Goal: Information Seeking & Learning: Learn about a topic

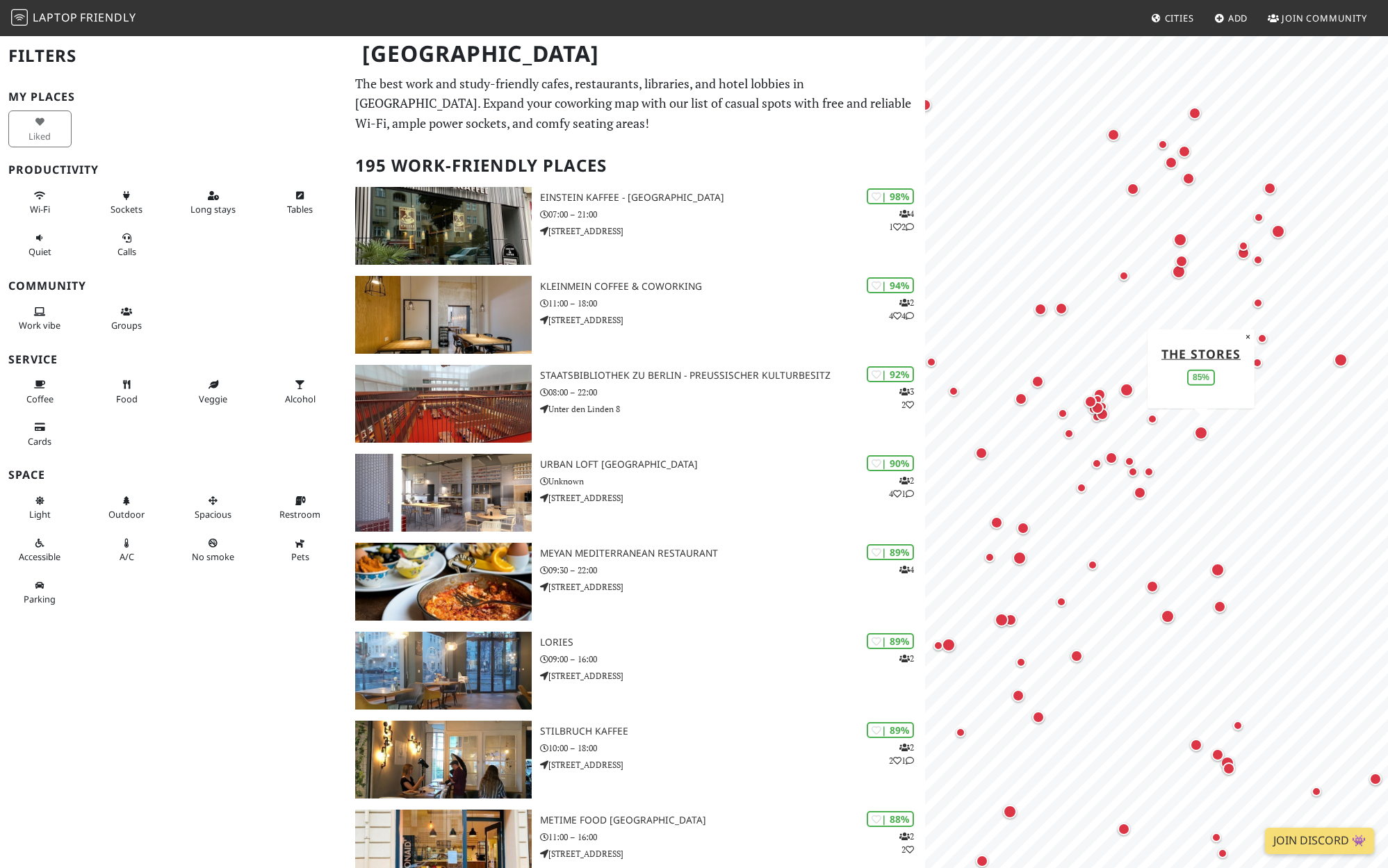
click at [1202, 436] on div "Map marker" at bounding box center [1201, 433] width 14 height 14
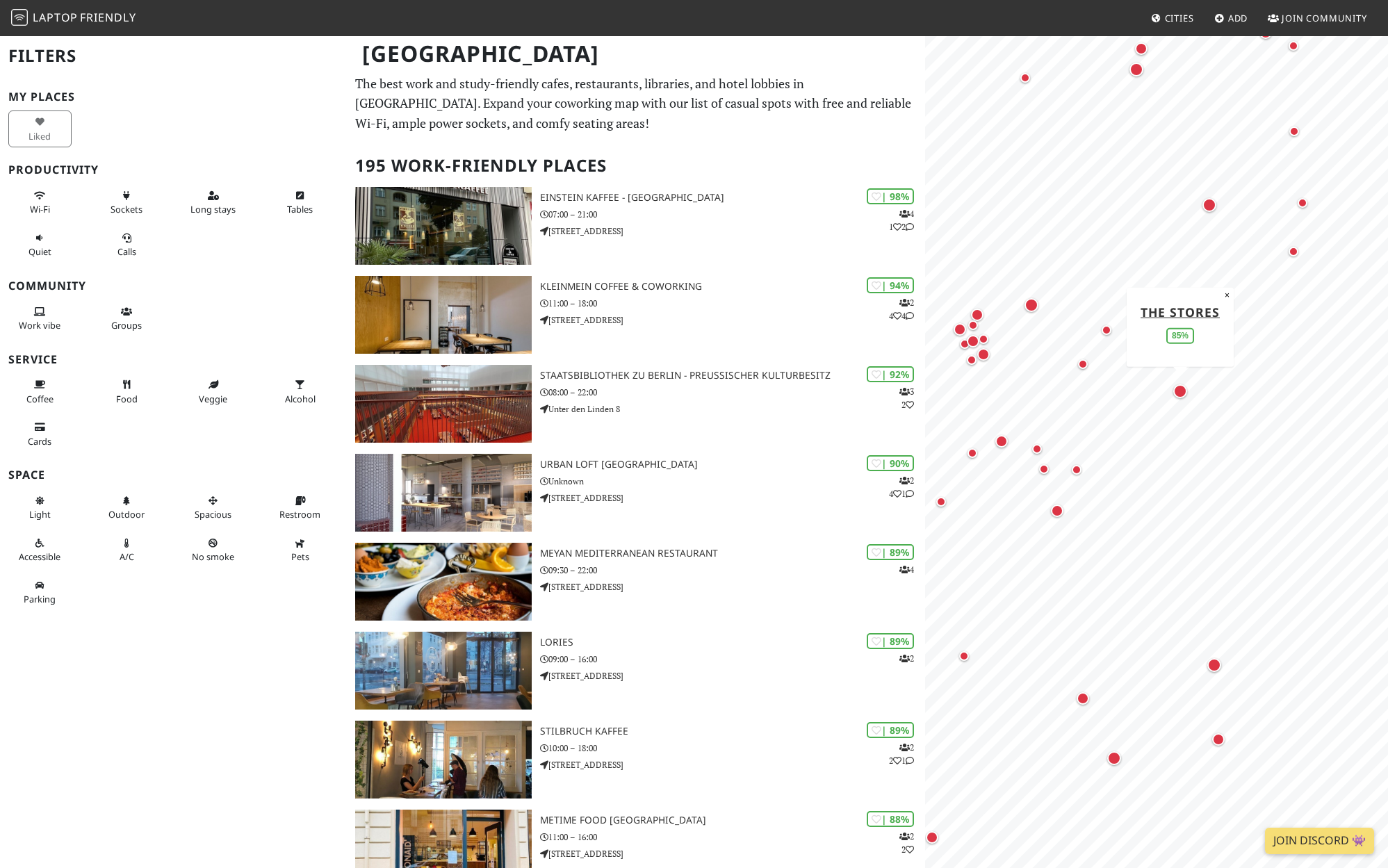
click at [1183, 395] on div "Map marker" at bounding box center [1180, 391] width 14 height 14
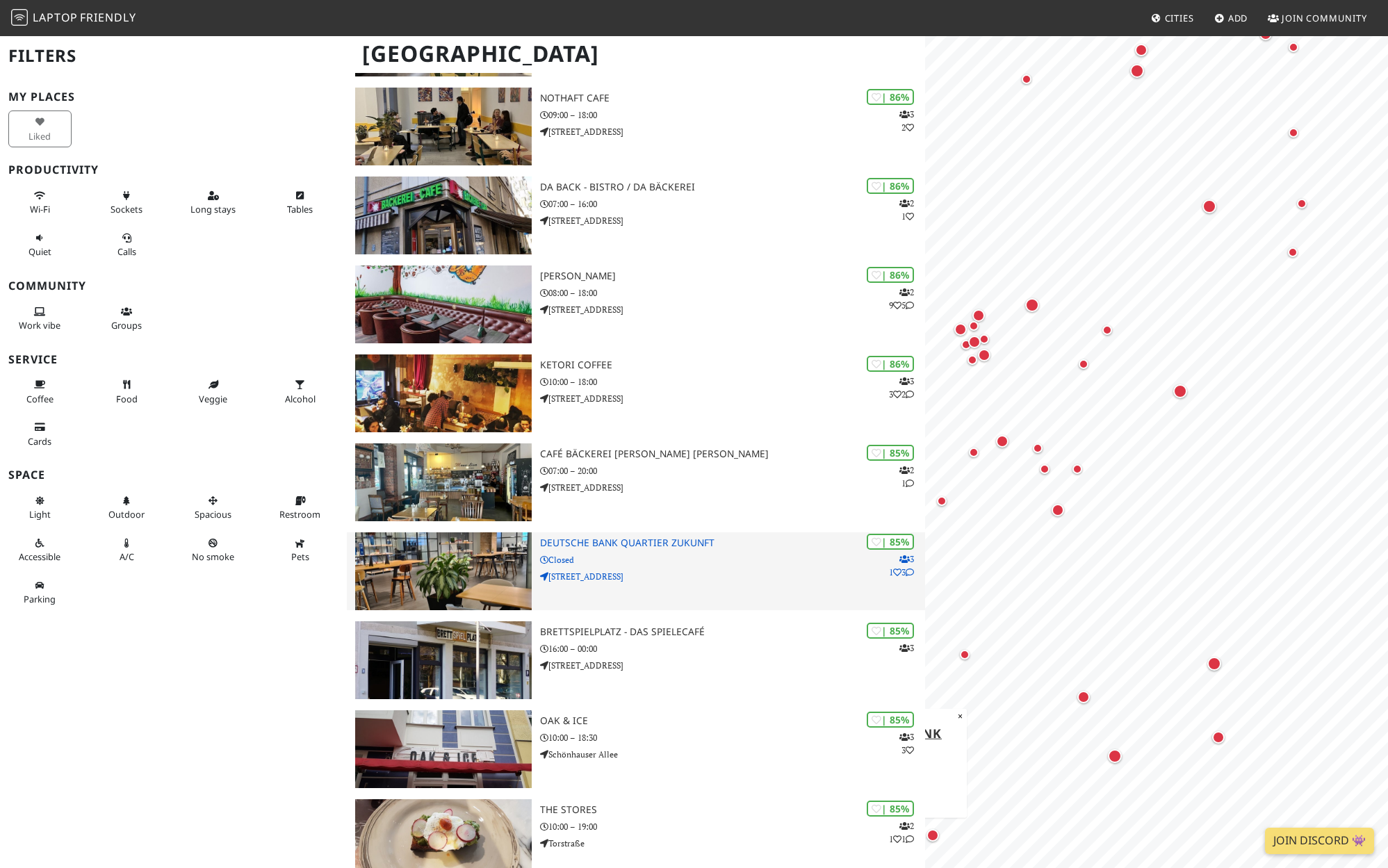
click at [663, 546] on h3 "Deutsche Bank Quartier Zukunft" at bounding box center [733, 543] width 386 height 12
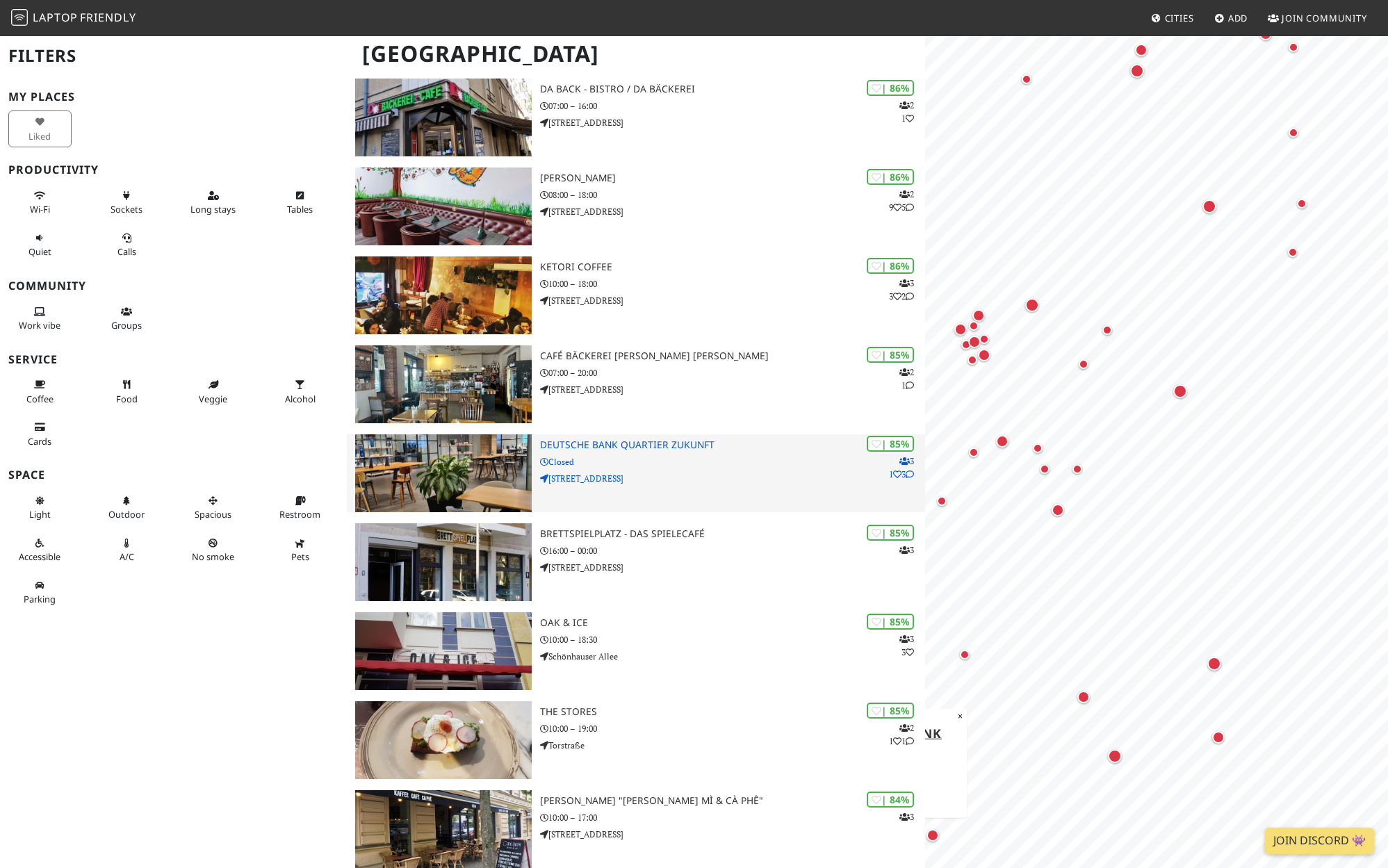
click at [657, 461] on p "Closed" at bounding box center [733, 461] width 386 height 13
click at [440, 466] on img at bounding box center [444, 473] width 176 height 78
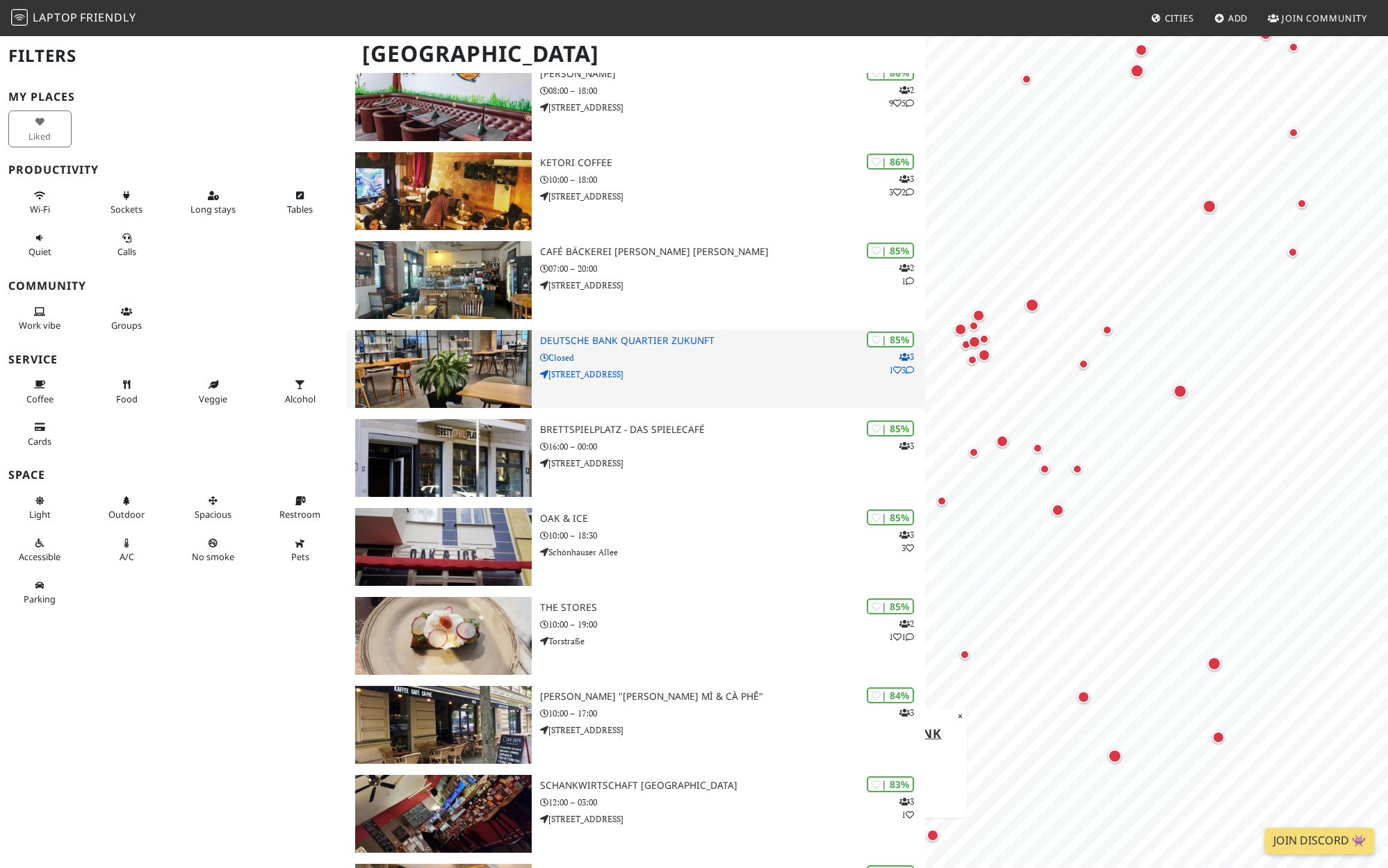
scroll to position [1378, 0]
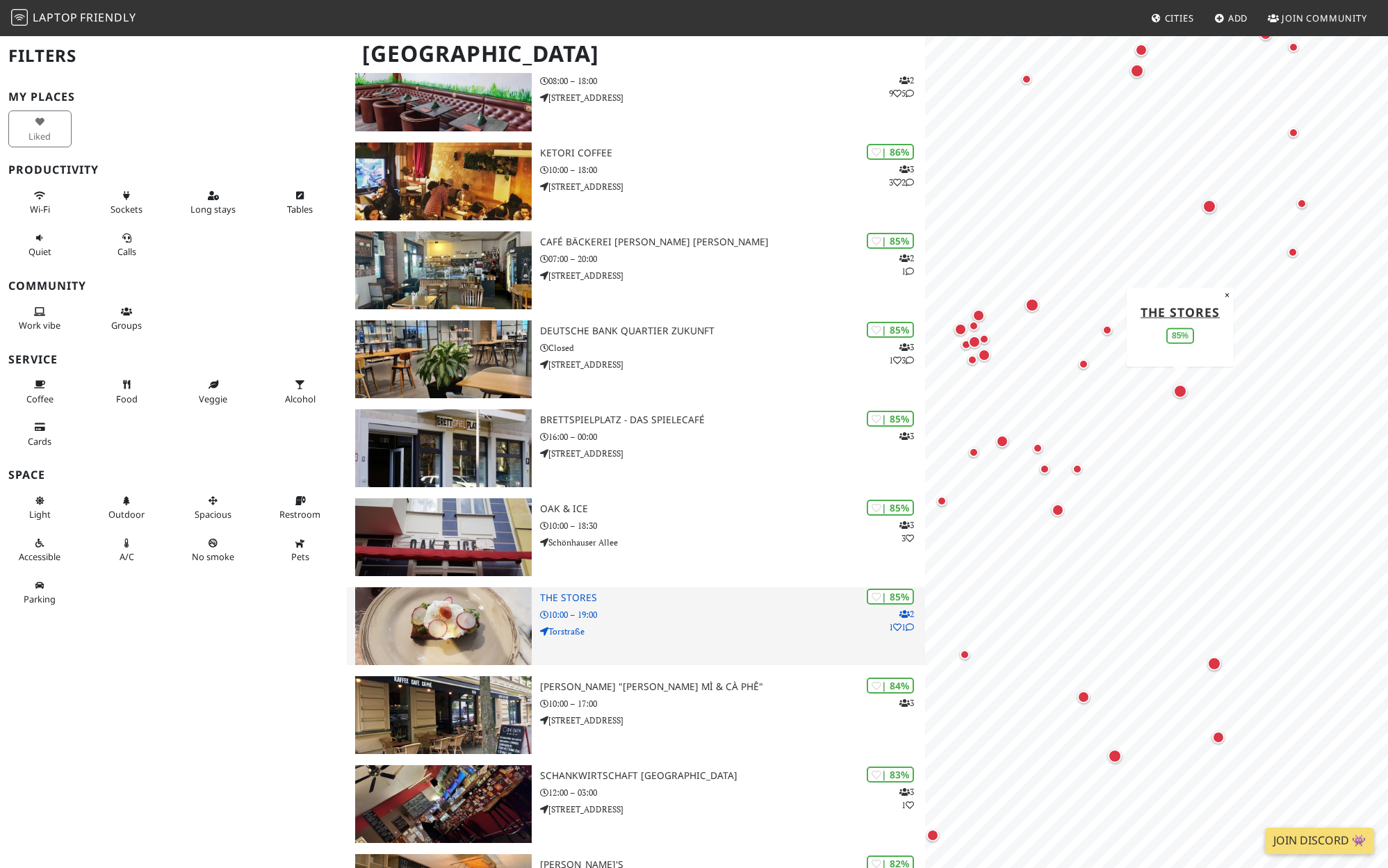
click at [524, 641] on img at bounding box center [444, 626] width 176 height 78
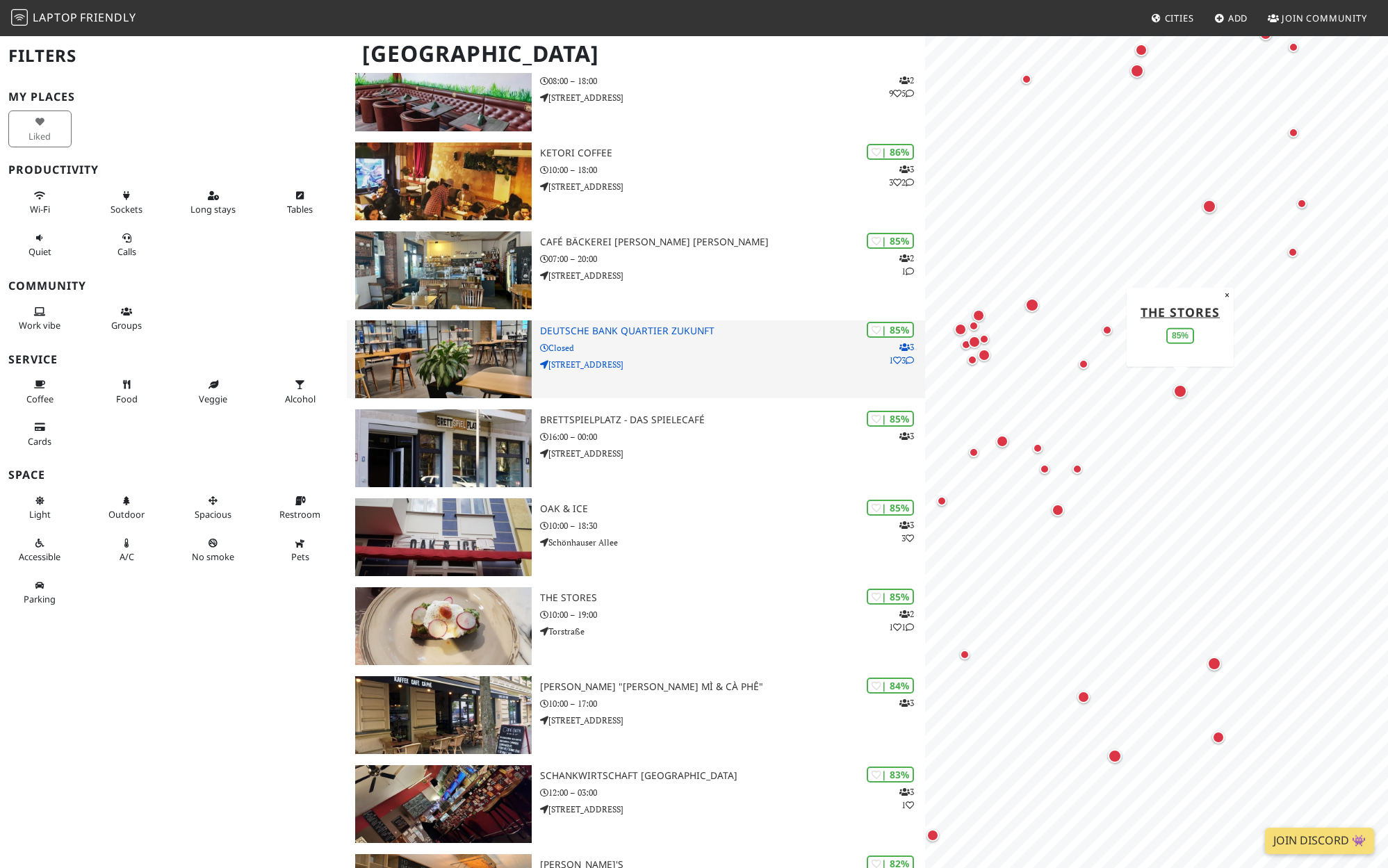
scroll to position [0, 0]
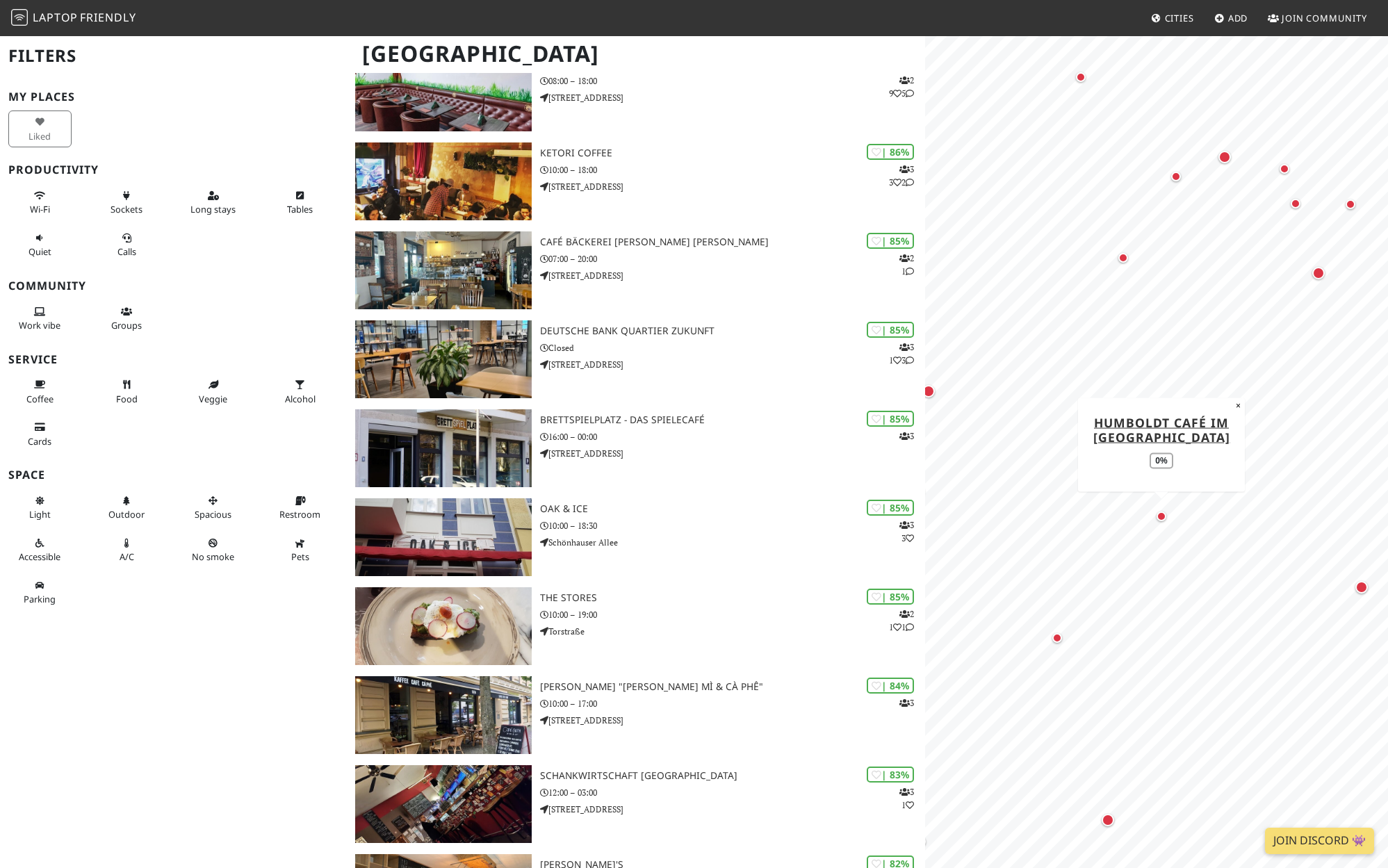
click at [1160, 519] on div "Map marker" at bounding box center [1161, 517] width 10 height 10
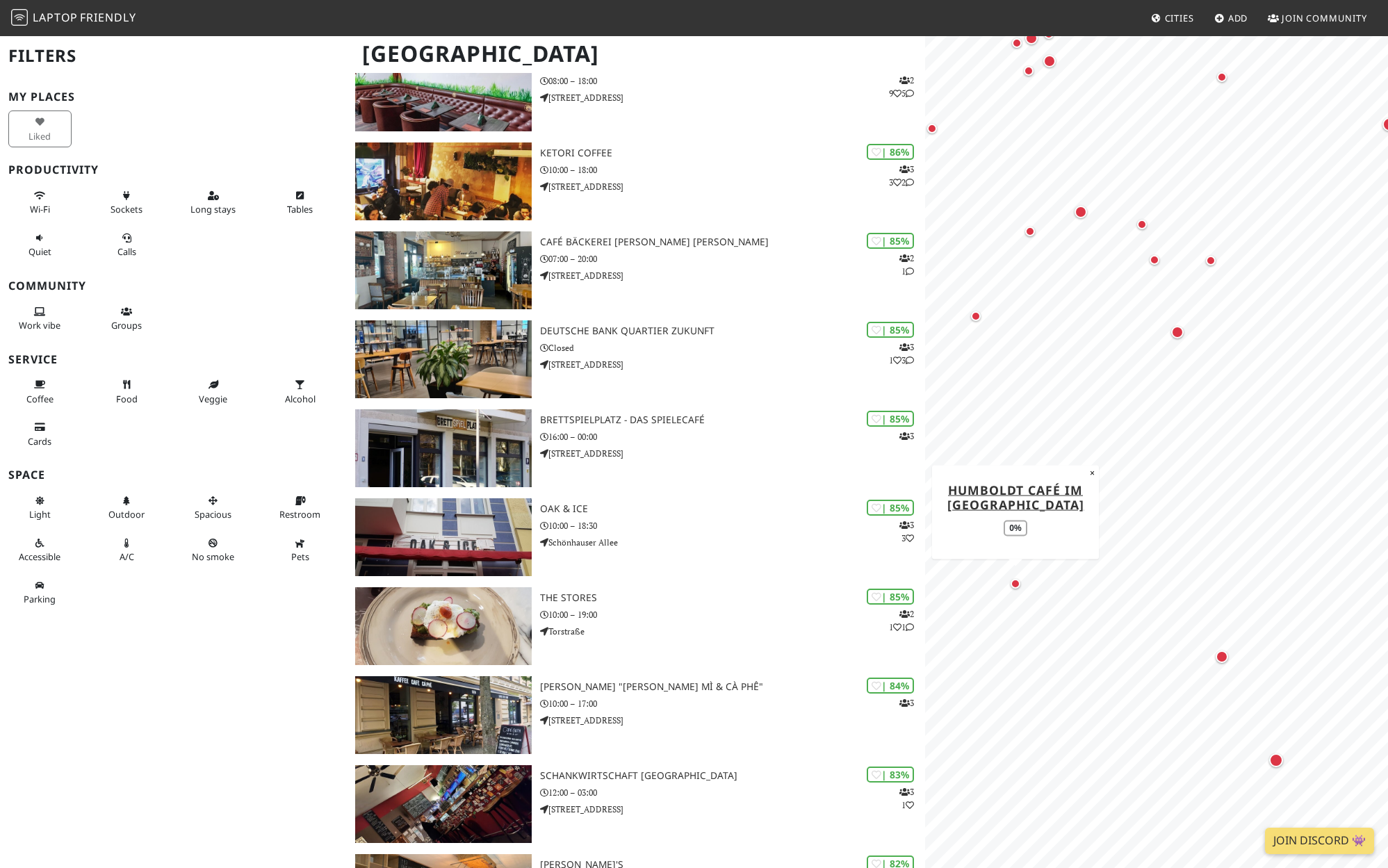
click at [1015, 585] on div "Map marker" at bounding box center [1015, 584] width 10 height 10
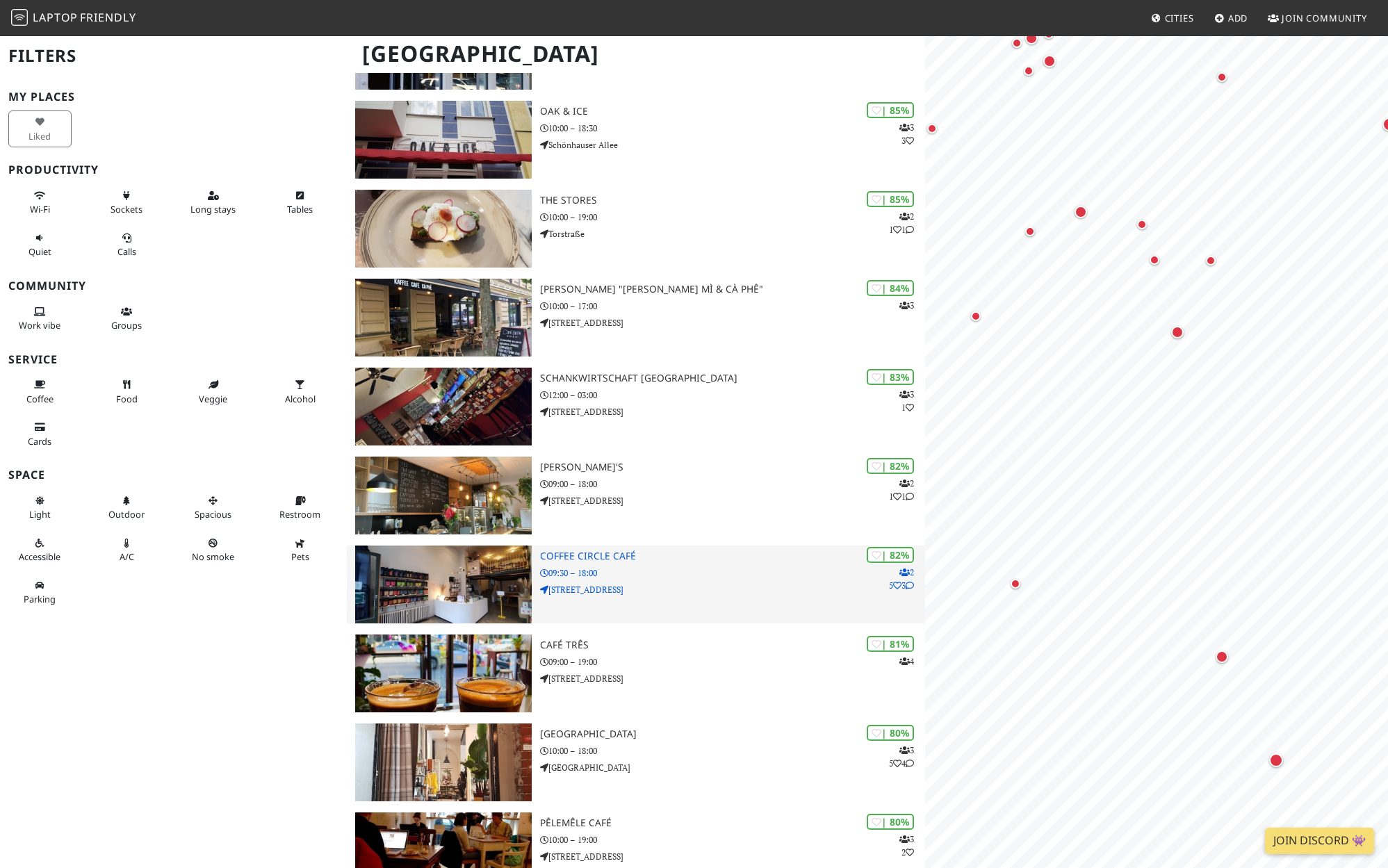
scroll to position [1770, 0]
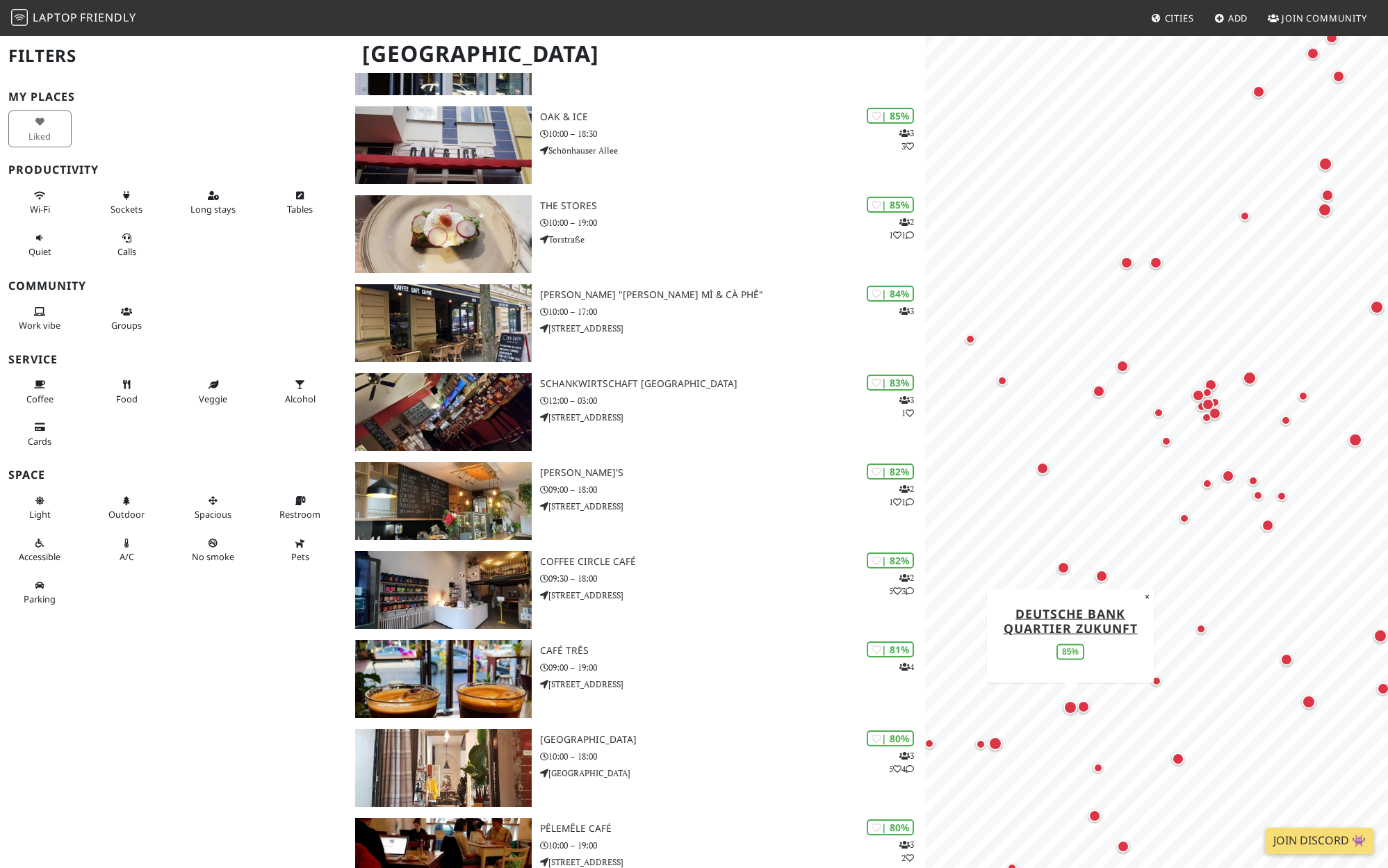
click at [1071, 707] on div "Map marker" at bounding box center [1070, 707] width 14 height 14
click at [1069, 707] on div "Map marker" at bounding box center [1070, 707] width 14 height 14
click at [1072, 710] on div "Map marker" at bounding box center [1070, 707] width 14 height 14
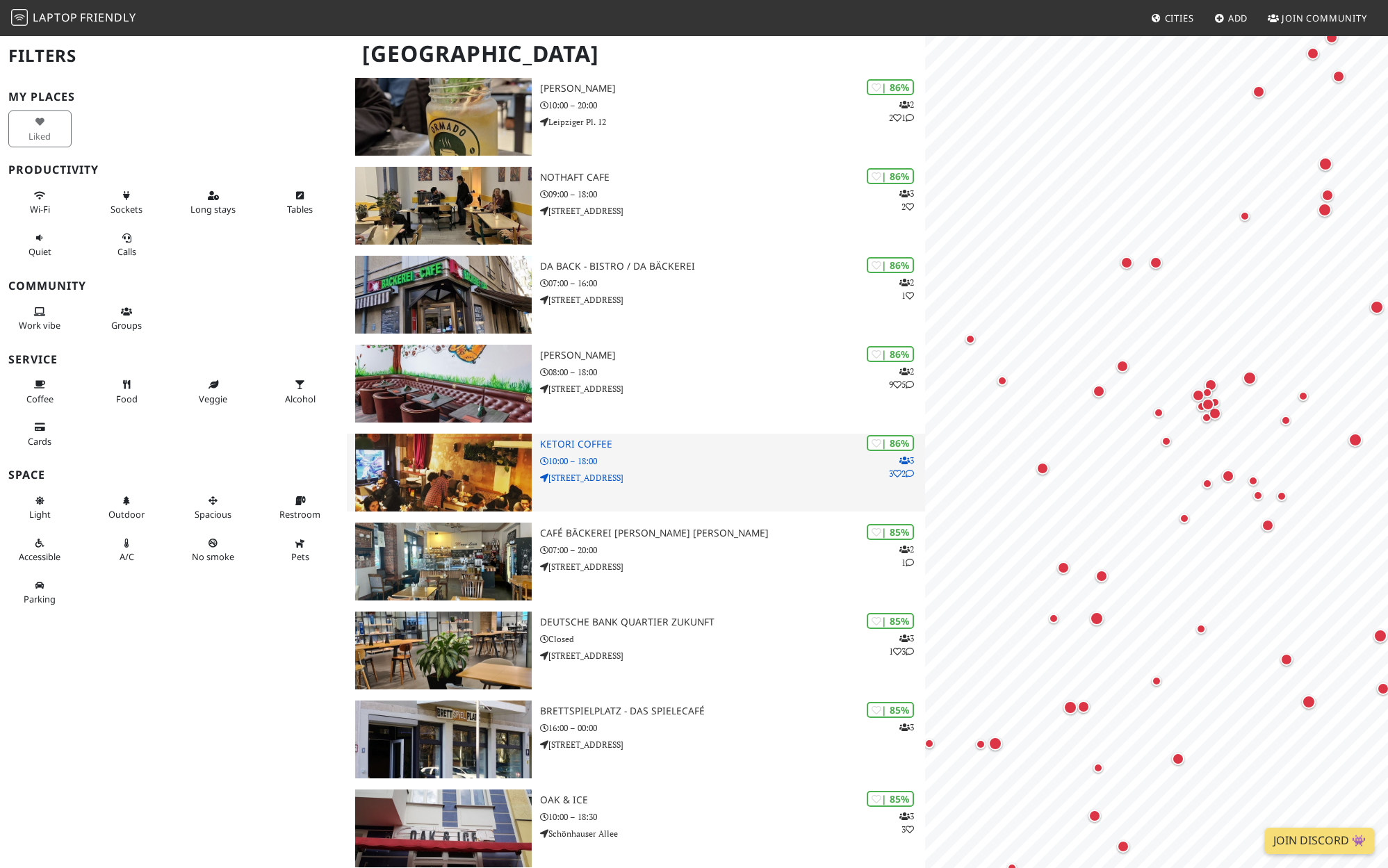
scroll to position [1117, 0]
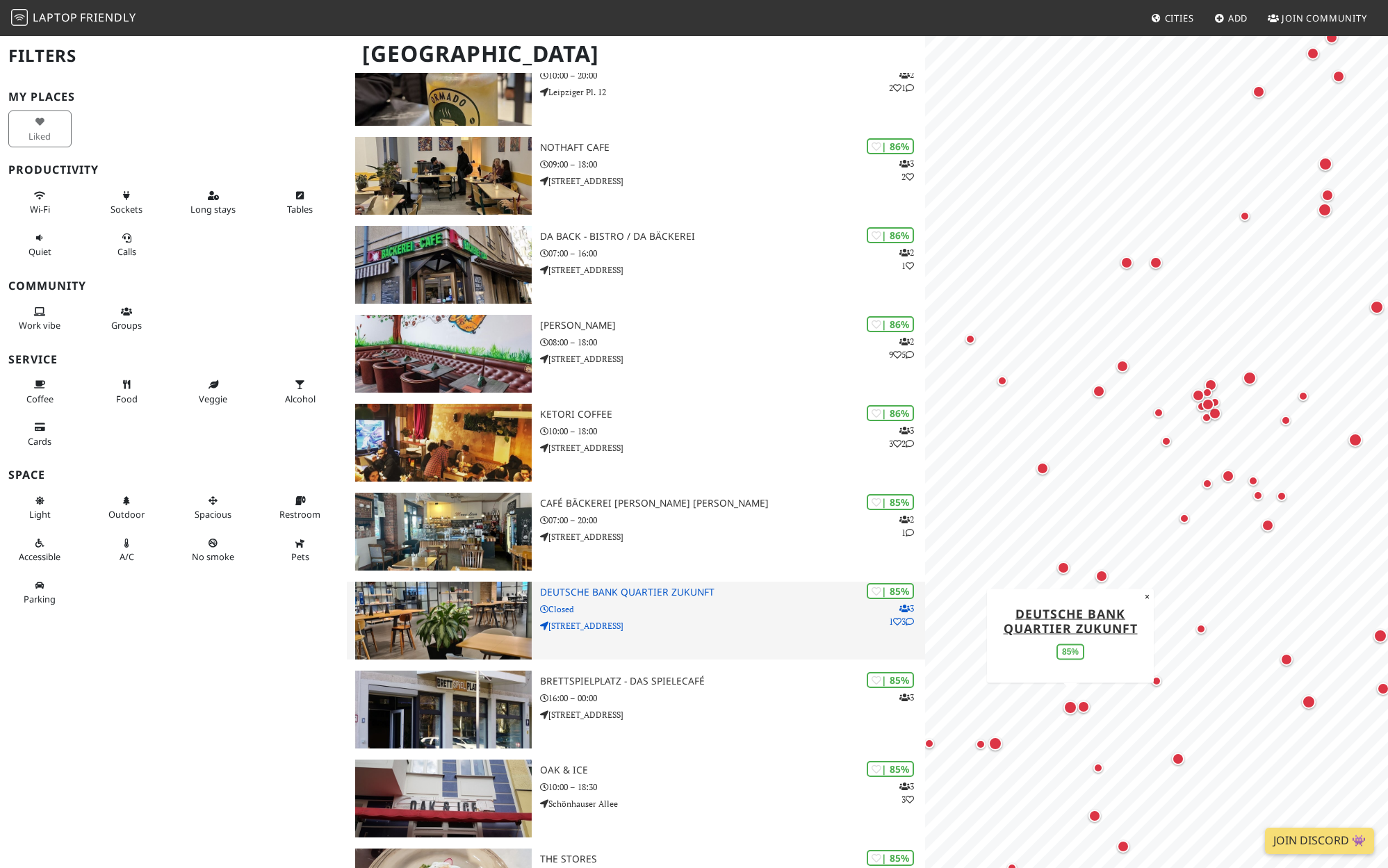
click at [740, 610] on p "Closed" at bounding box center [733, 608] width 386 height 13
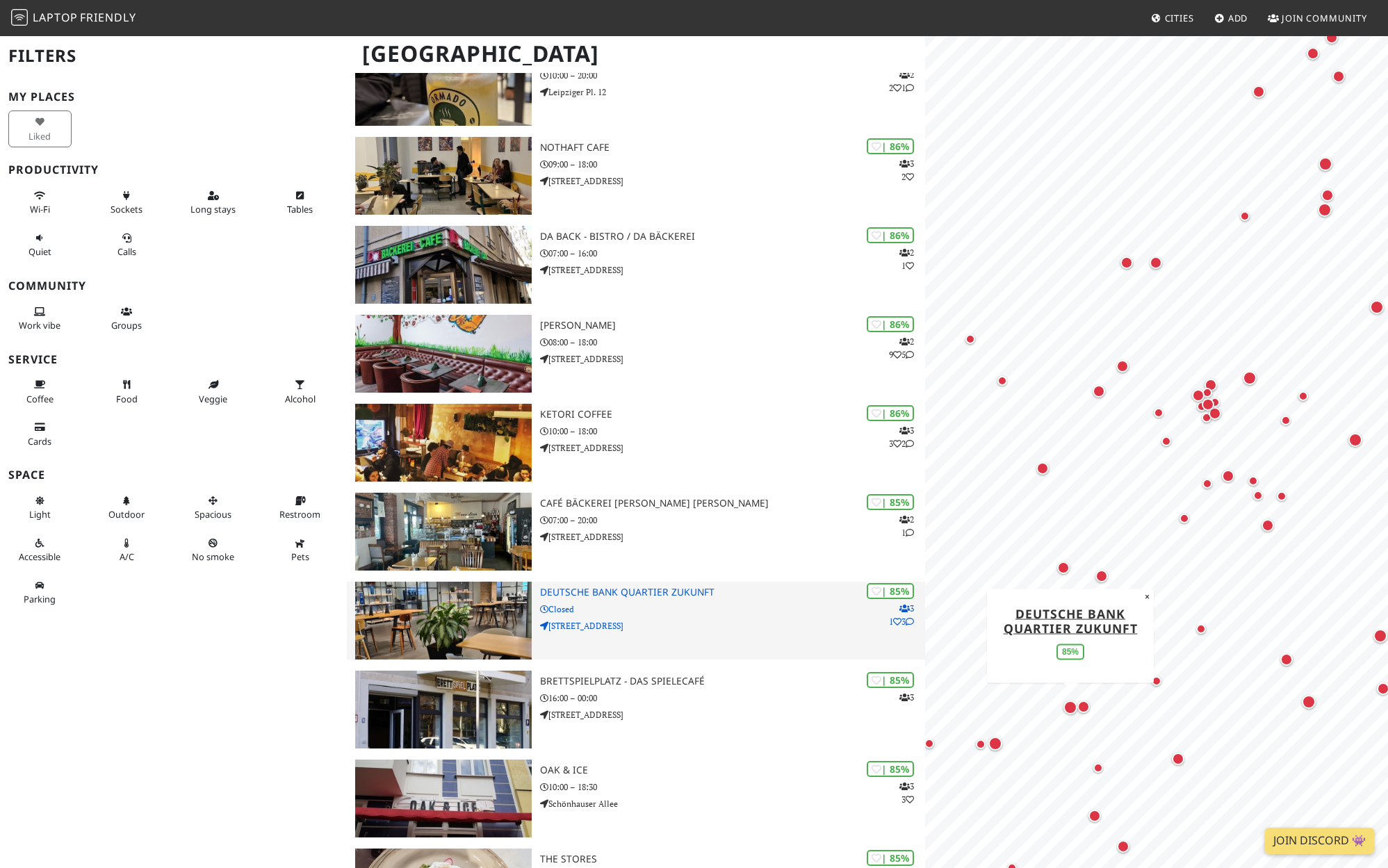
click at [644, 589] on h3 "Deutsche Bank Quartier Zukunft" at bounding box center [733, 592] width 386 height 12
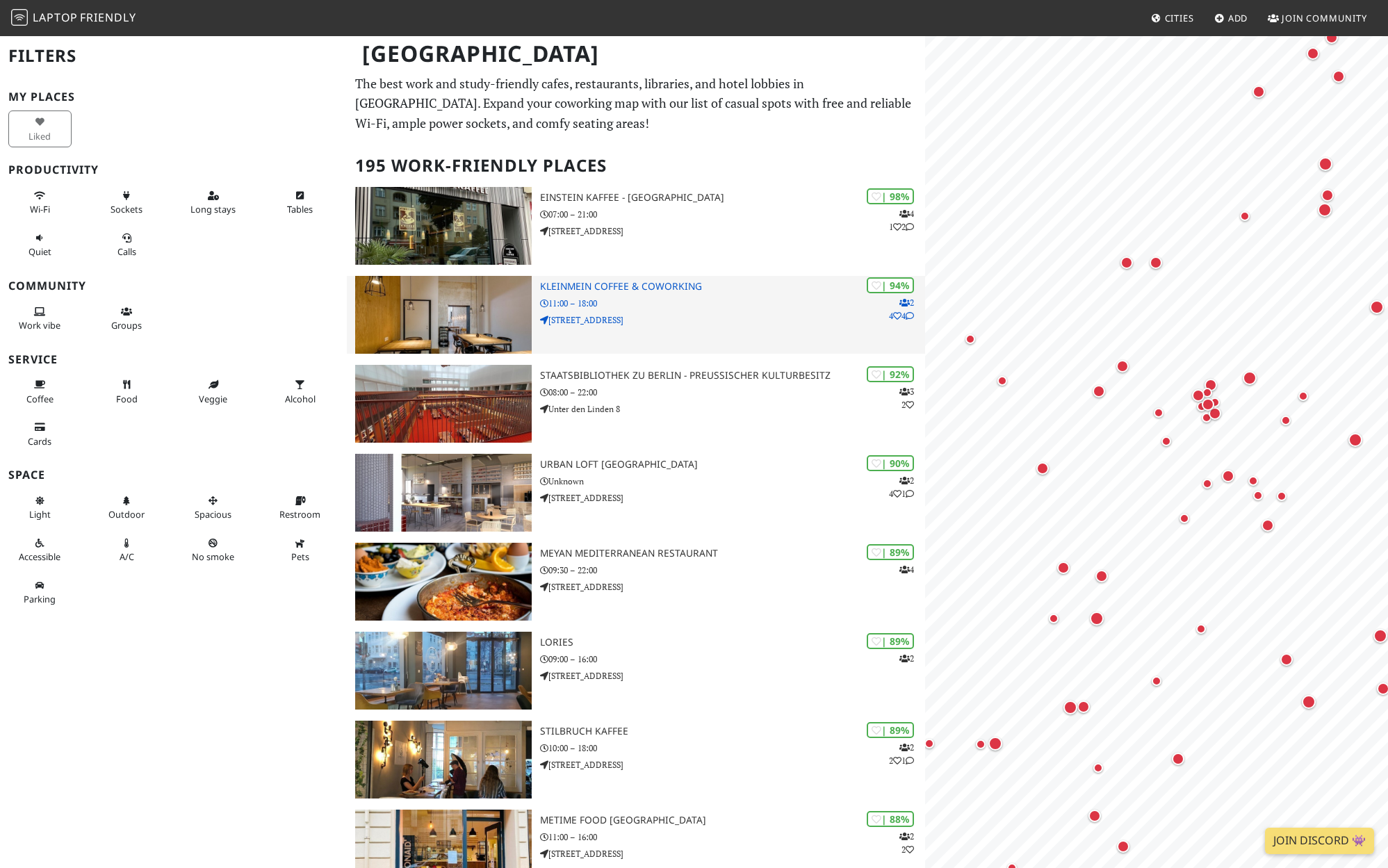
scroll to position [16432, 0]
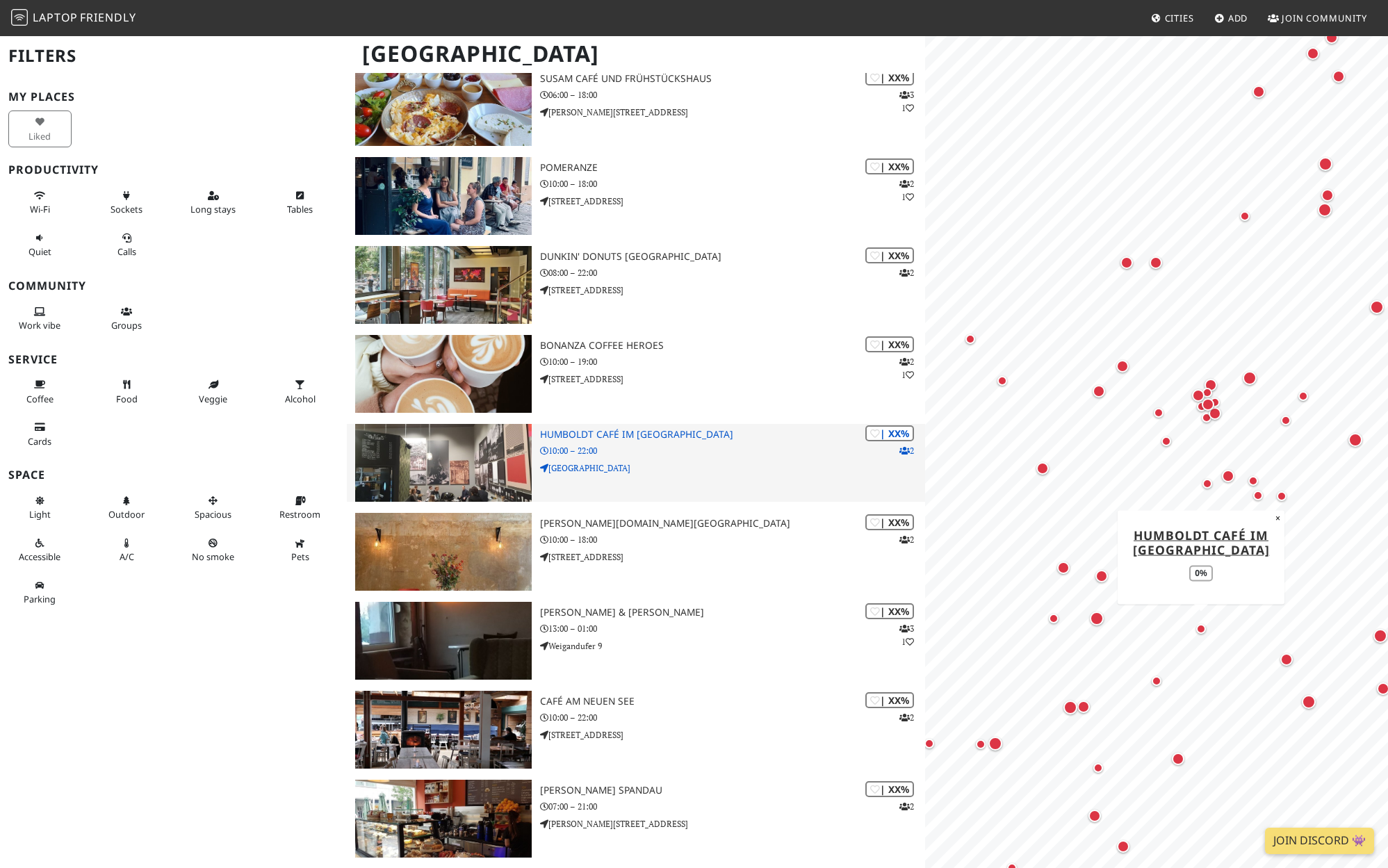
click at [625, 426] on div "| XX% 2 Humboldt Café im Humboldt Forum 10:00 – 22:00 Berliner Schloss" at bounding box center [733, 462] width 386 height 78
click at [478, 472] on img at bounding box center [444, 462] width 176 height 78
click at [471, 467] on img at bounding box center [444, 462] width 176 height 78
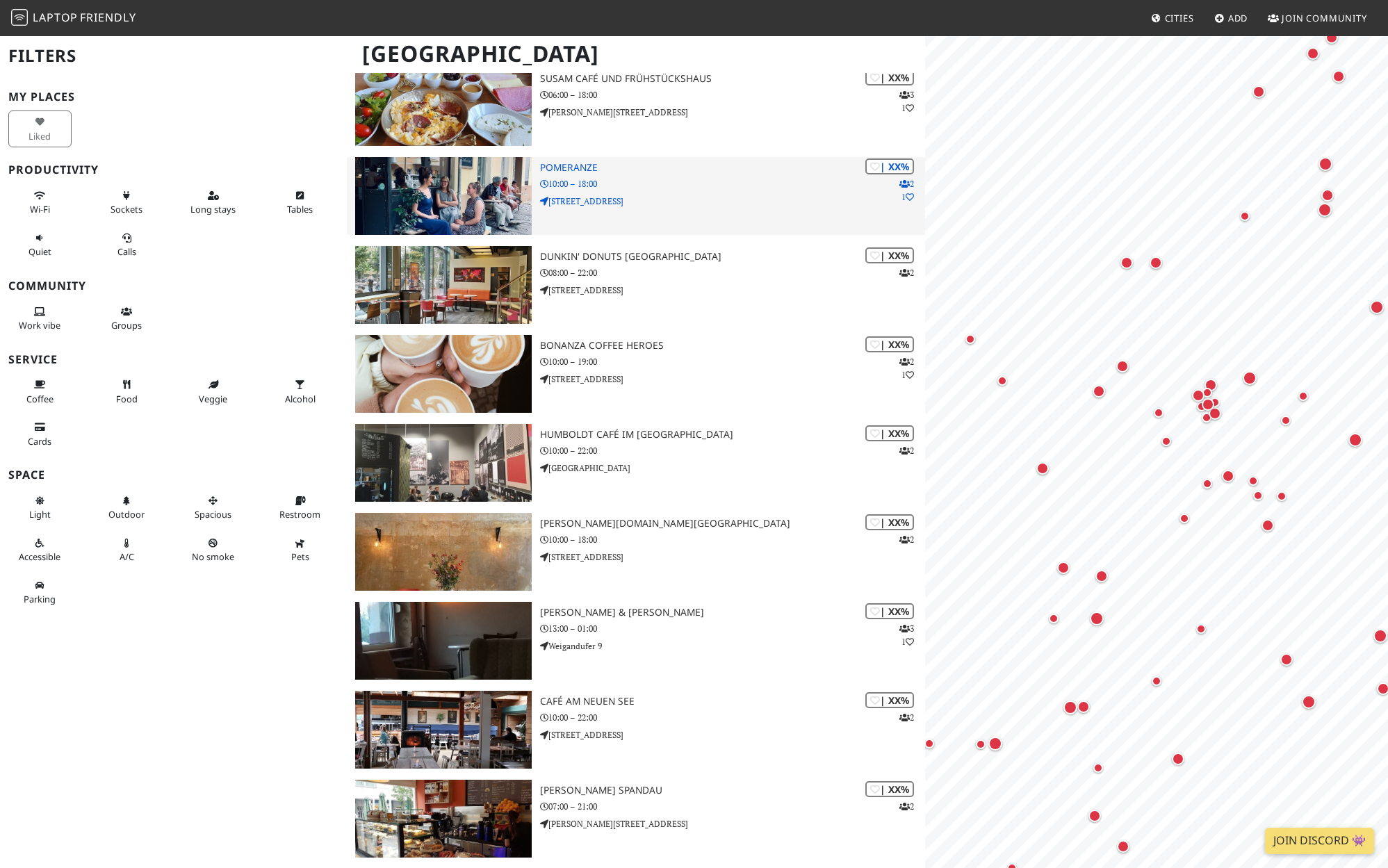
scroll to position [0, 0]
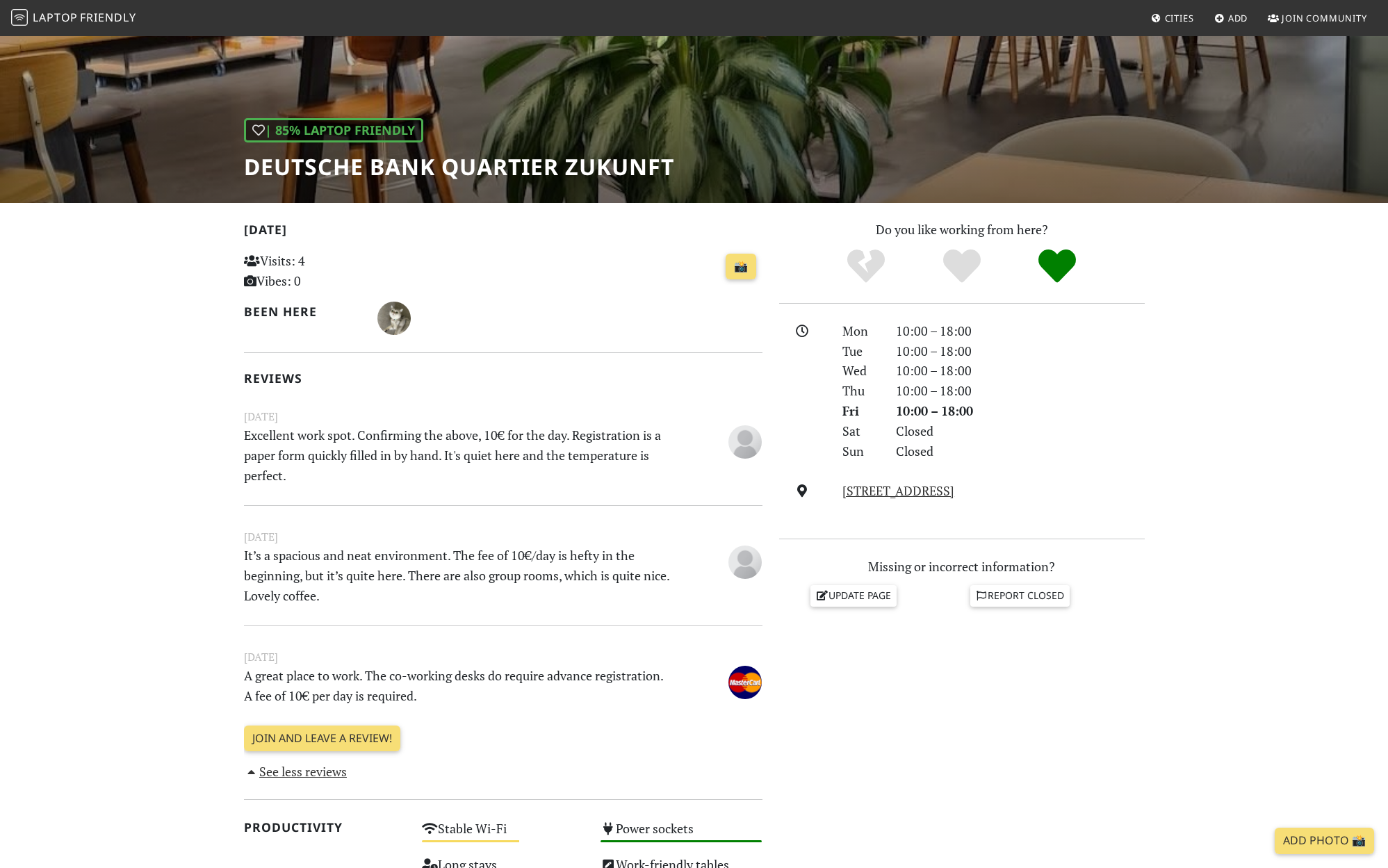
scroll to position [125, 0]
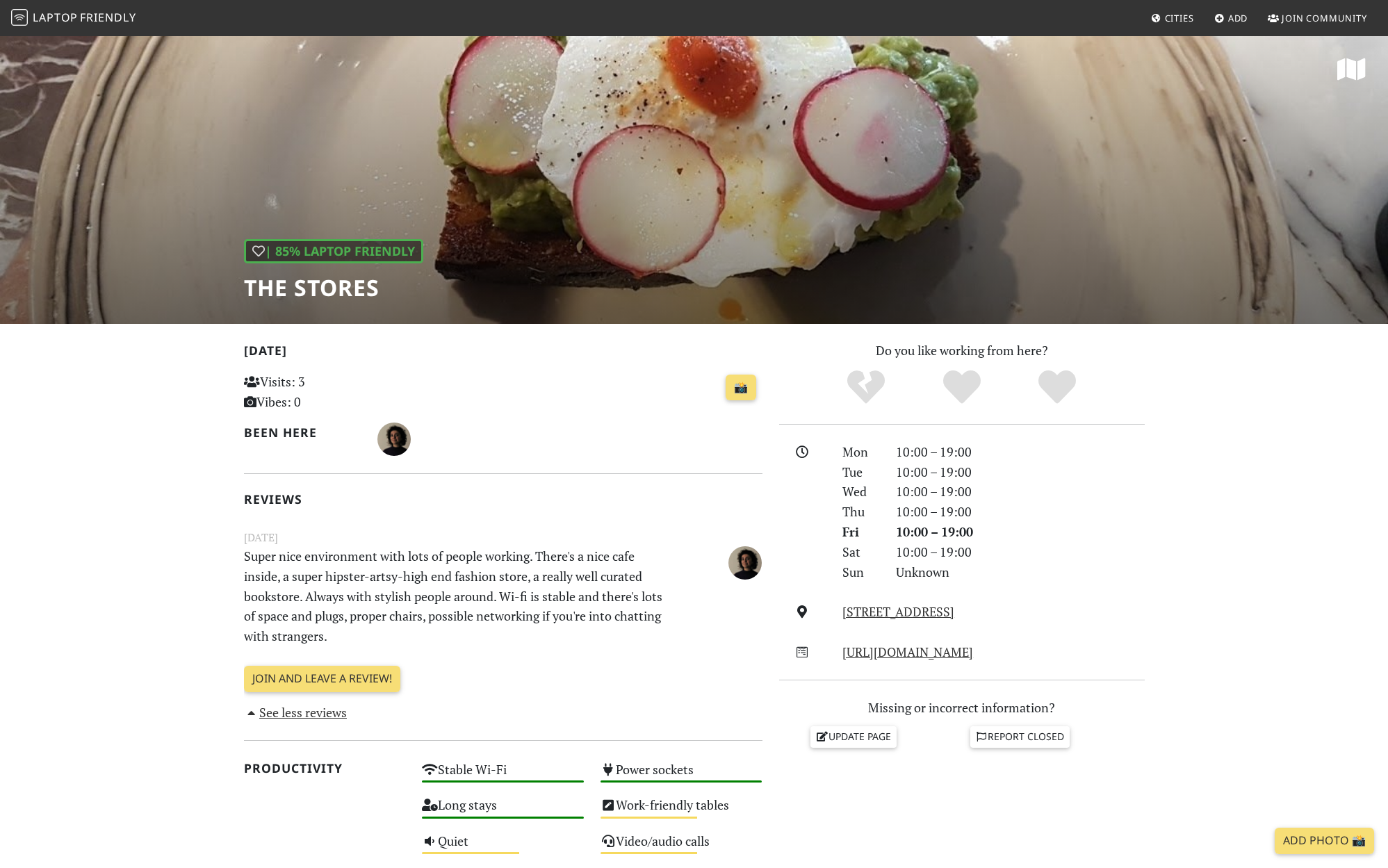
click at [817, 248] on div "| 85% Laptop Friendly The Stores" at bounding box center [694, 179] width 1388 height 289
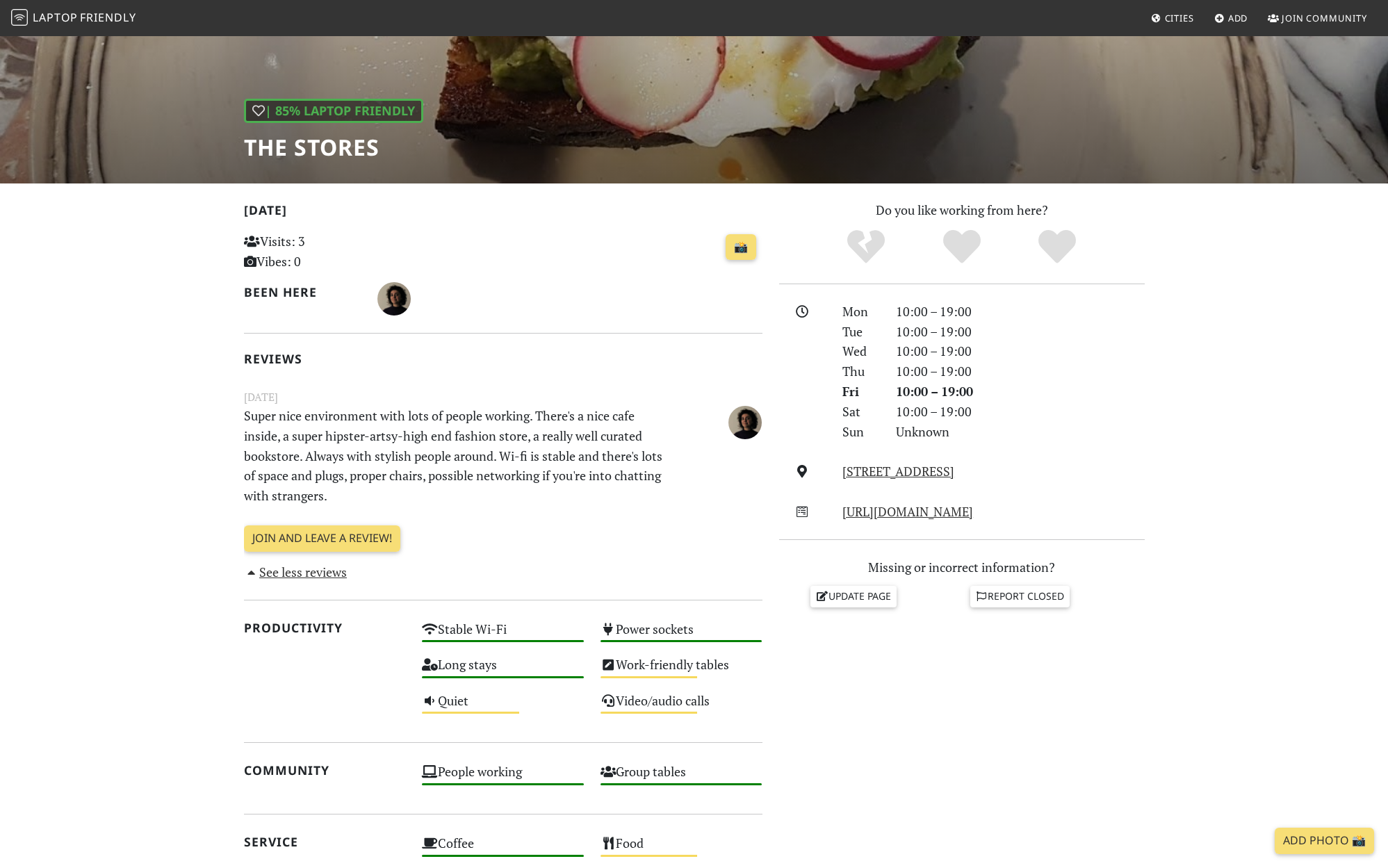
scroll to position [113, 0]
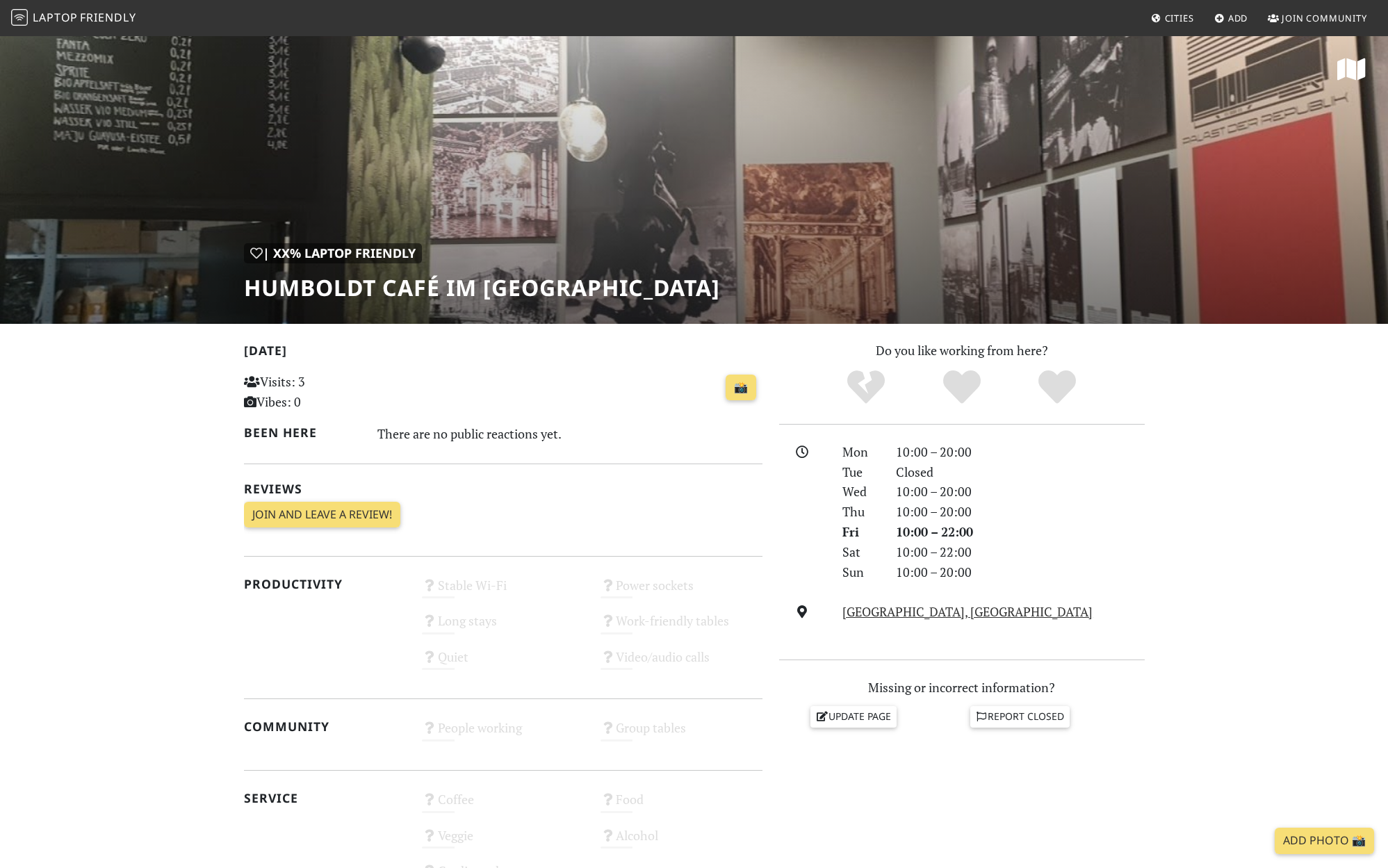
click at [1022, 254] on div "| XX% Laptop Friendly Humboldt Café im Humboldt Forum" at bounding box center [694, 179] width 1388 height 289
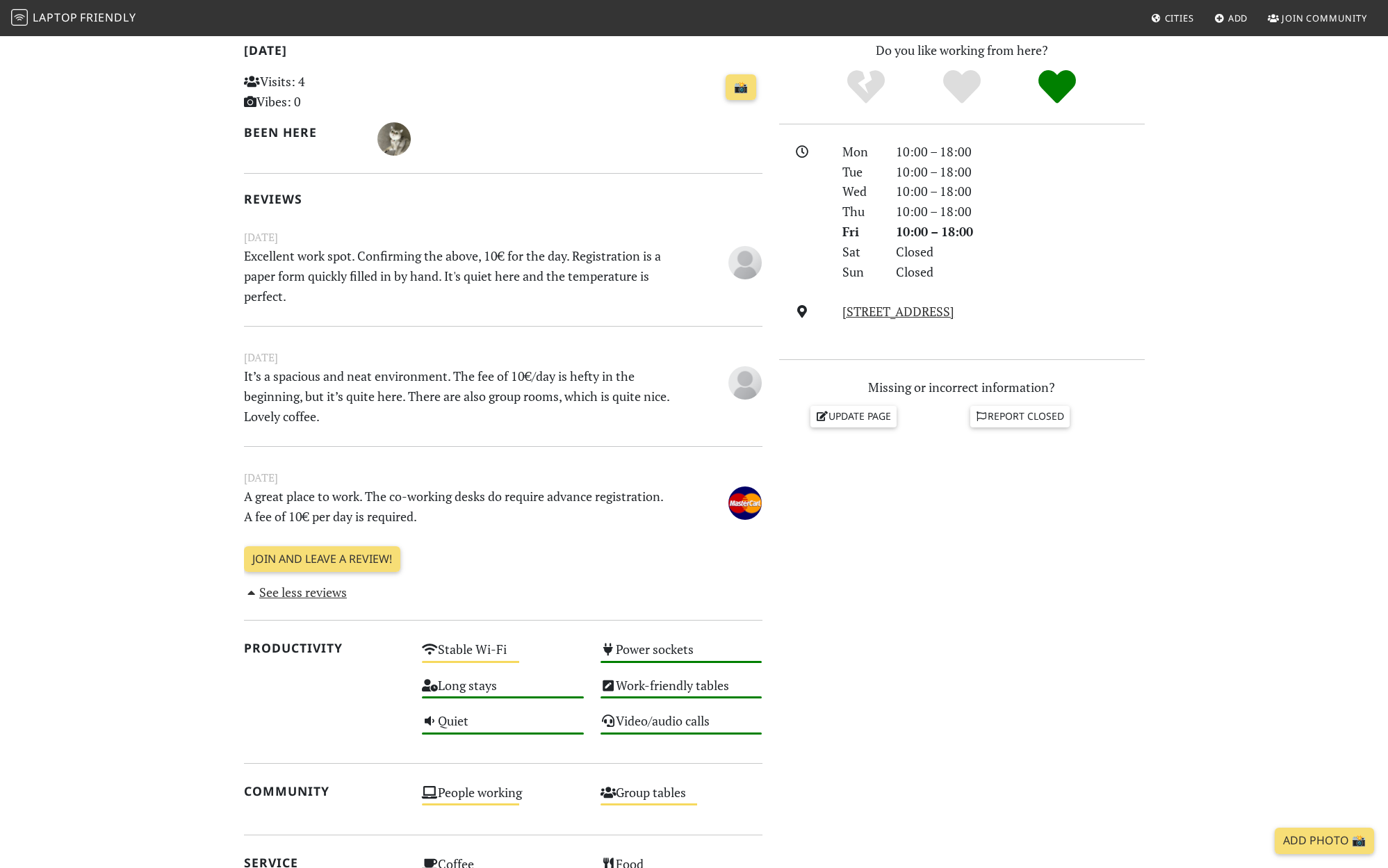
scroll to position [320, 0]
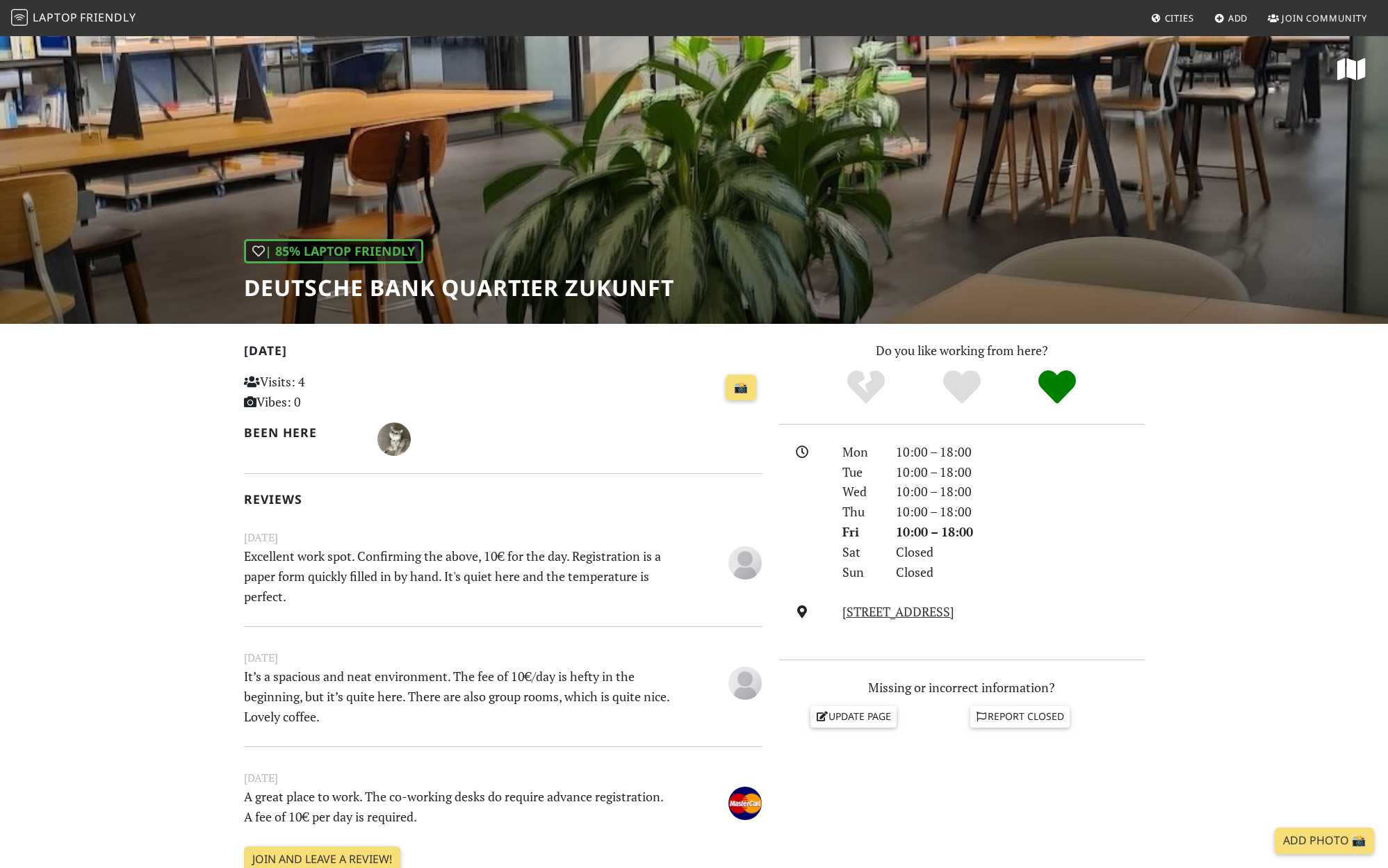
click at [765, 241] on div "| 85% Laptop Friendly Deutsche Bank Quartier Zukunft" at bounding box center [694, 179] width 1388 height 289
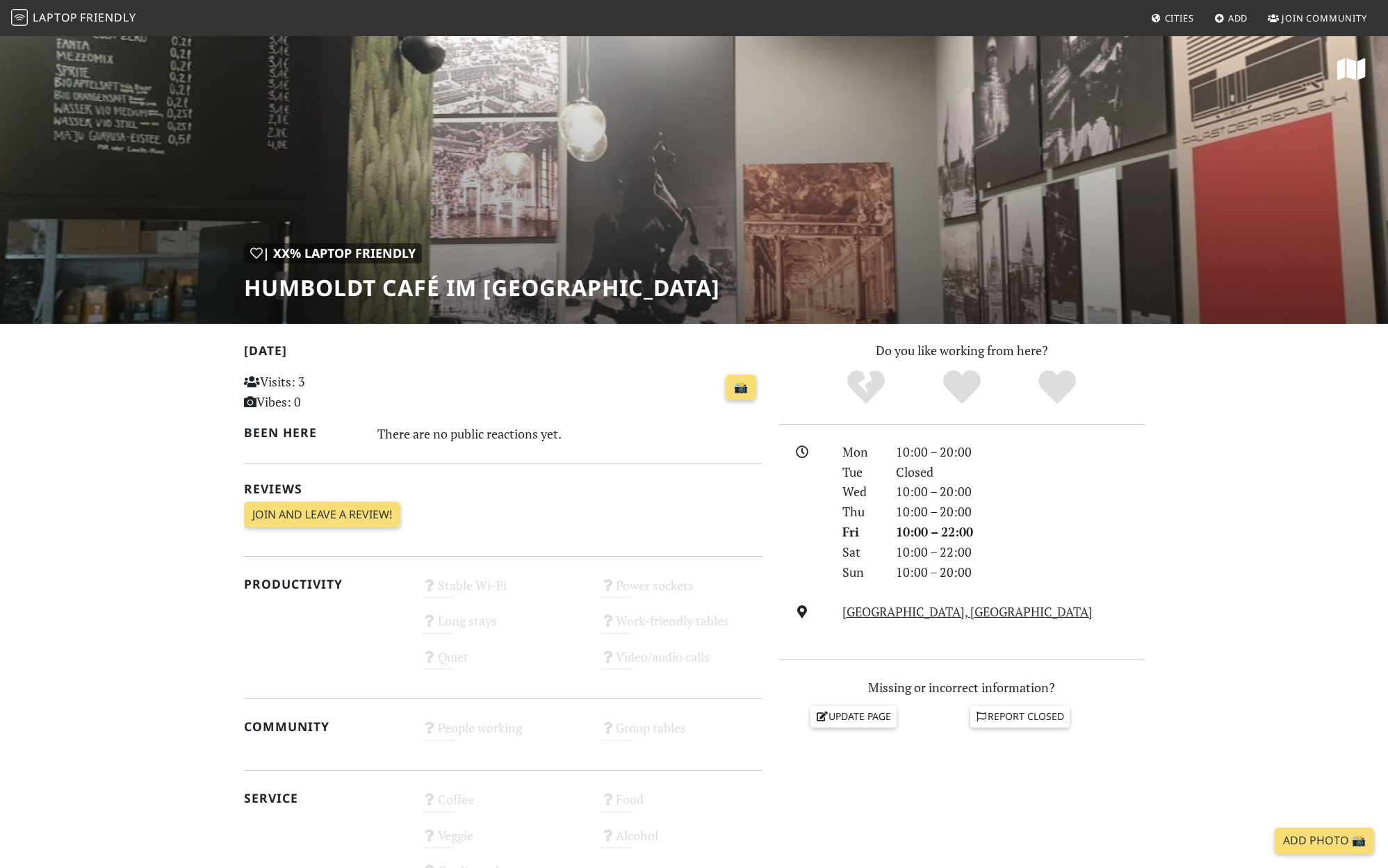
click at [121, 449] on section "[DATE] Visits: 3 Vibes: 0 📸 Been here There are no public reactions yet. Review…" at bounding box center [694, 752] width 1388 height 858
